Goal: Check status: Check status

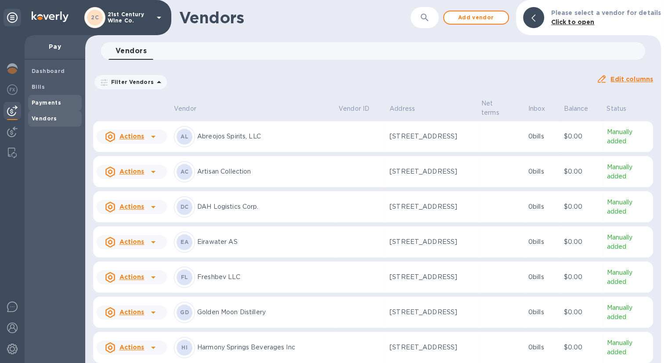
click at [42, 101] on b "Payments" at bounding box center [46, 102] width 29 height 7
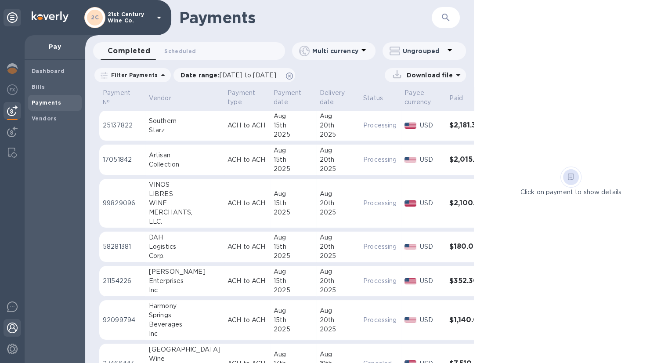
click at [14, 326] on img at bounding box center [12, 327] width 11 height 11
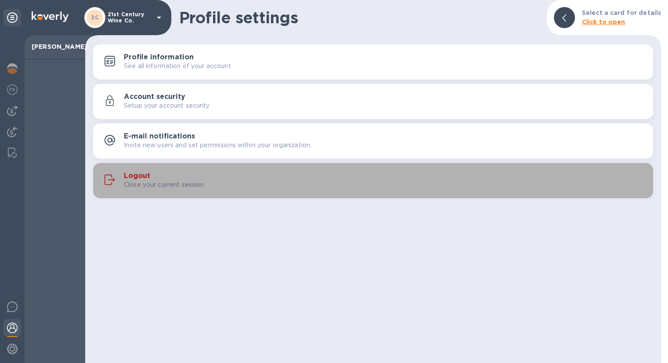
click at [209, 185] on div "Close your current session." at bounding box center [385, 184] width 522 height 9
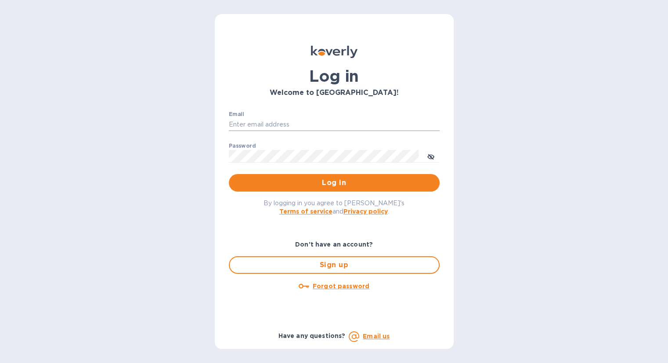
type input "[EMAIL_ADDRESS][DOMAIN_NAME]"
